Goal: Transaction & Acquisition: Purchase product/service

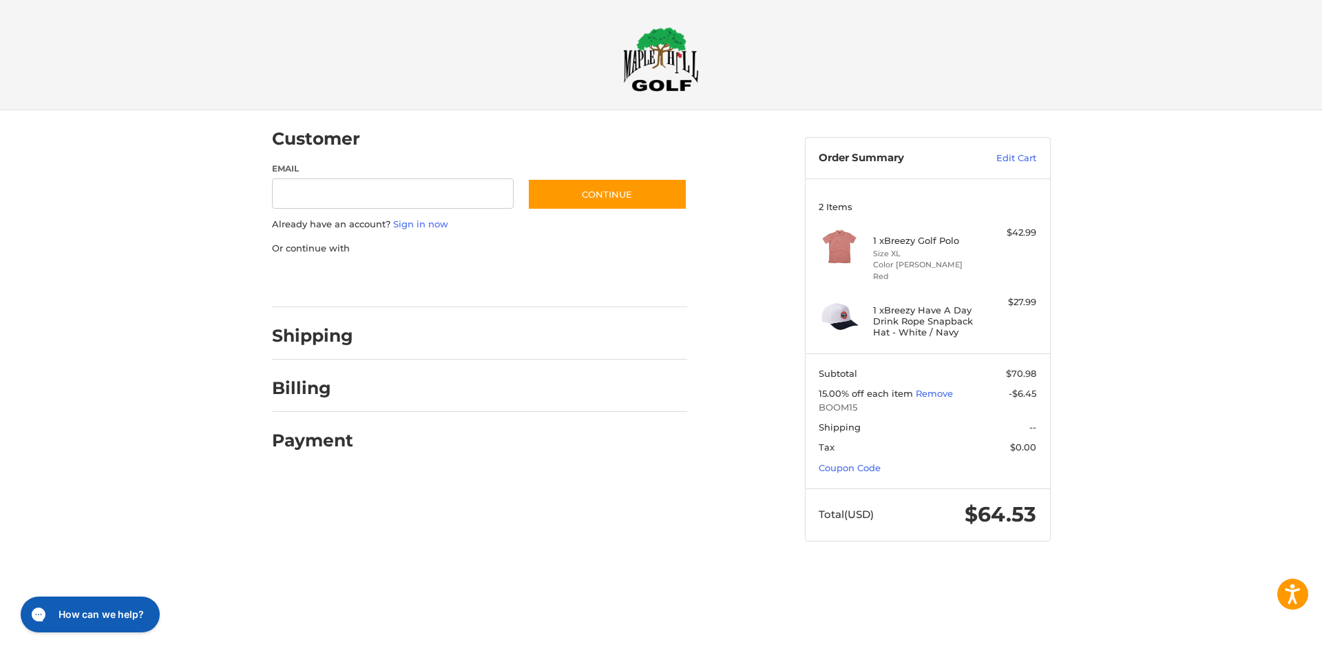
click at [0, 568] on div at bounding box center [0, 568] width 0 height 0
